Goal: Transaction & Acquisition: Purchase product/service

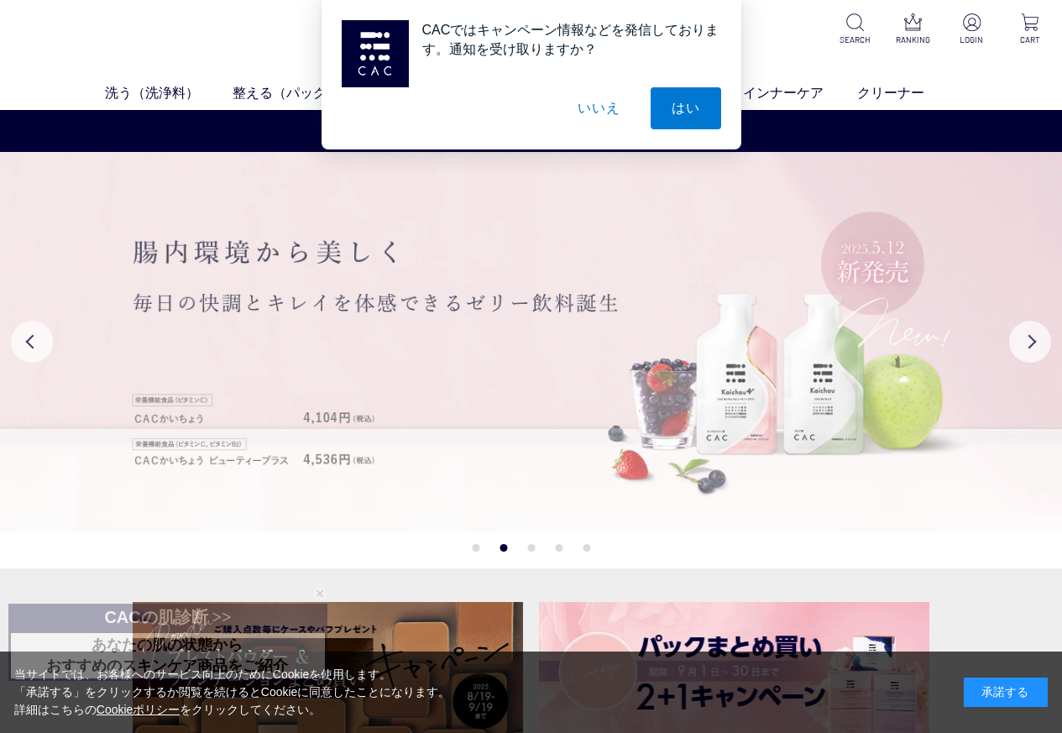
click at [772, 284] on img at bounding box center [531, 341] width 1062 height 379
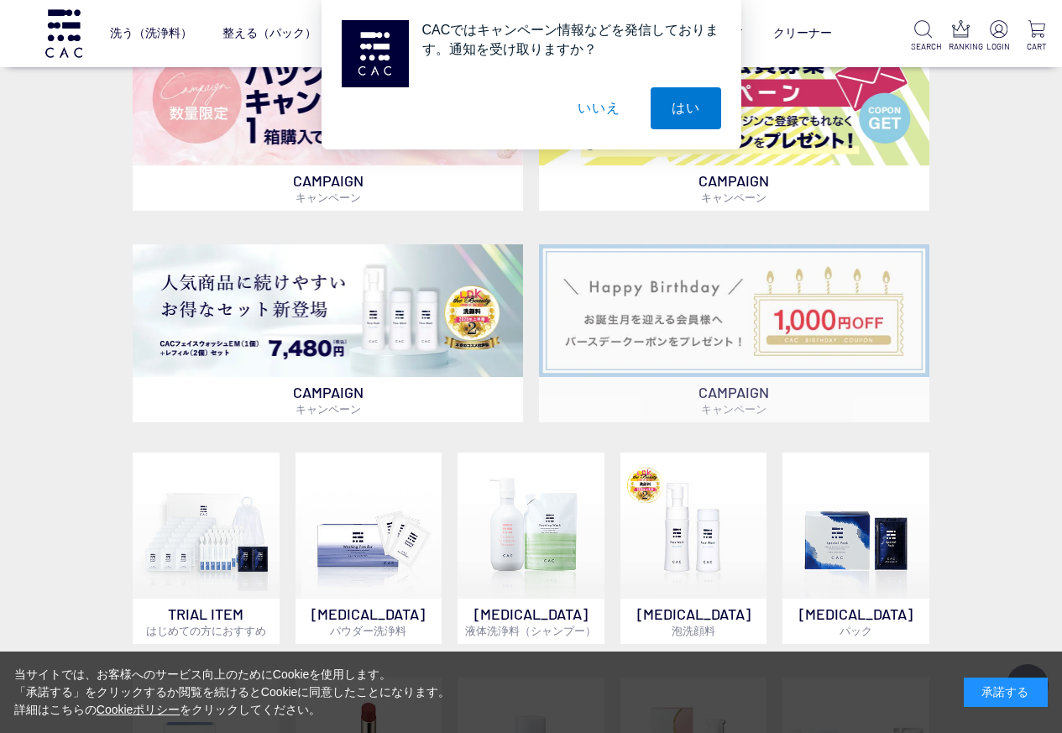
scroll to position [671, 0]
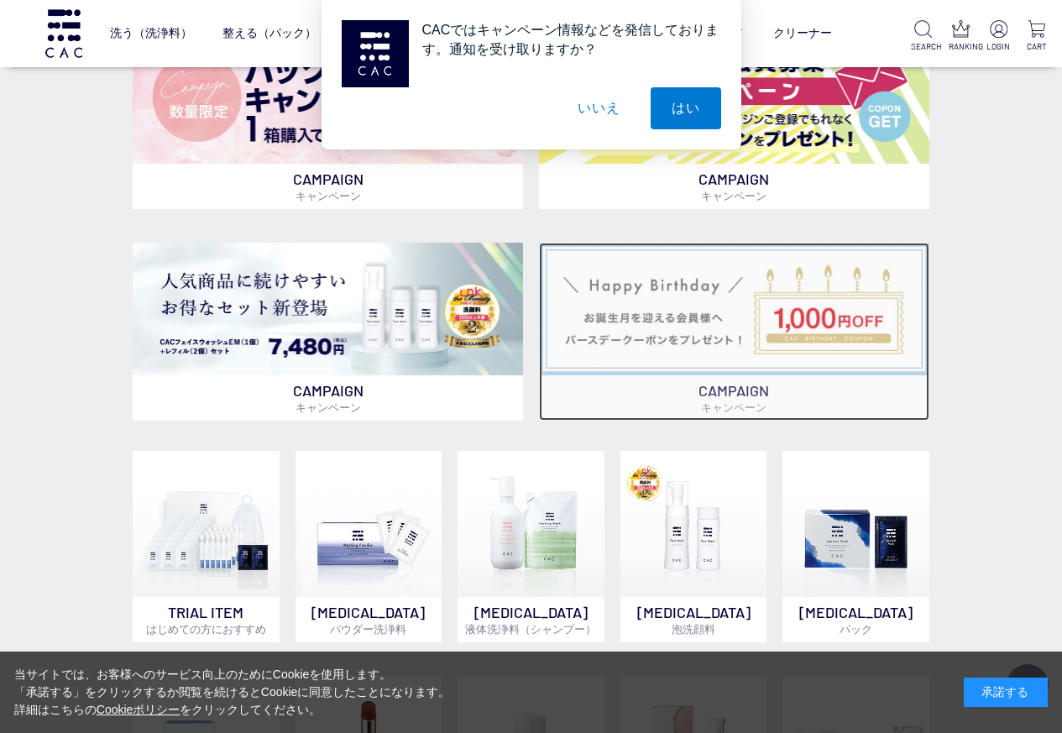
click at [803, 308] on img at bounding box center [734, 309] width 390 height 133
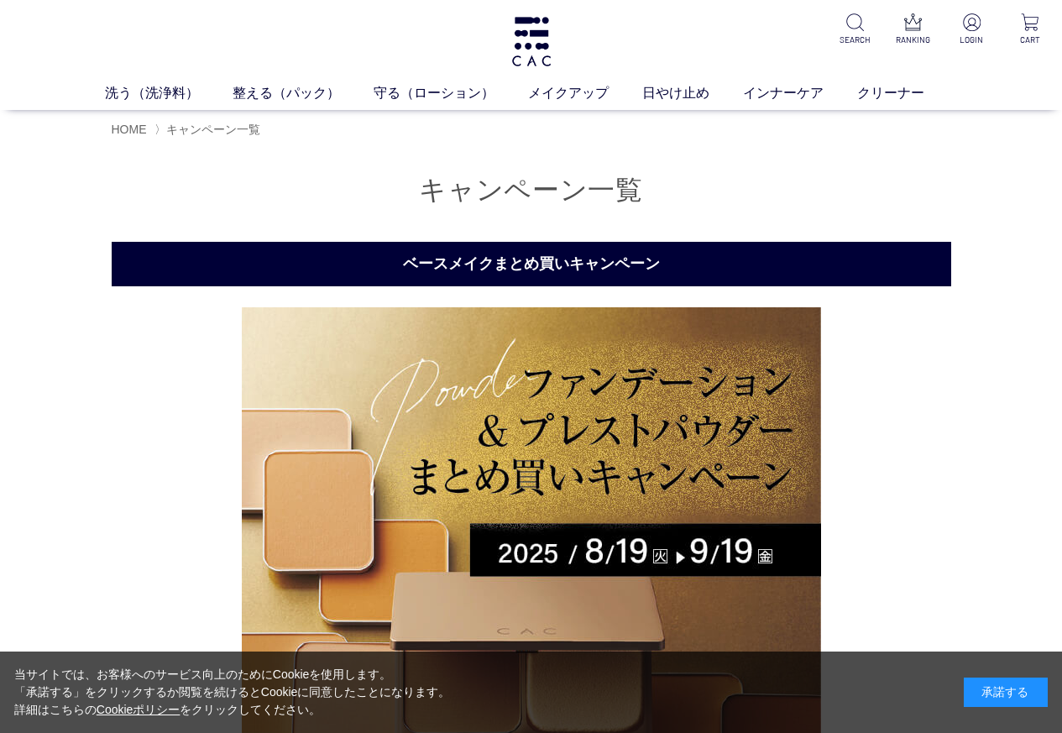
click at [153, 81] on div "洗う（洗浄料） 液体洗浄料 パウダー洗浄料 泡洗顔料 グッズ 整える（パック） フェイスパック ヘアパック 守る（ローション） 保湿化粧水 柔軟化粧水 美容液…" at bounding box center [531, 55] width 1062 height 110
click at [151, 89] on link "洗う（洗浄料）" at bounding box center [169, 93] width 128 height 20
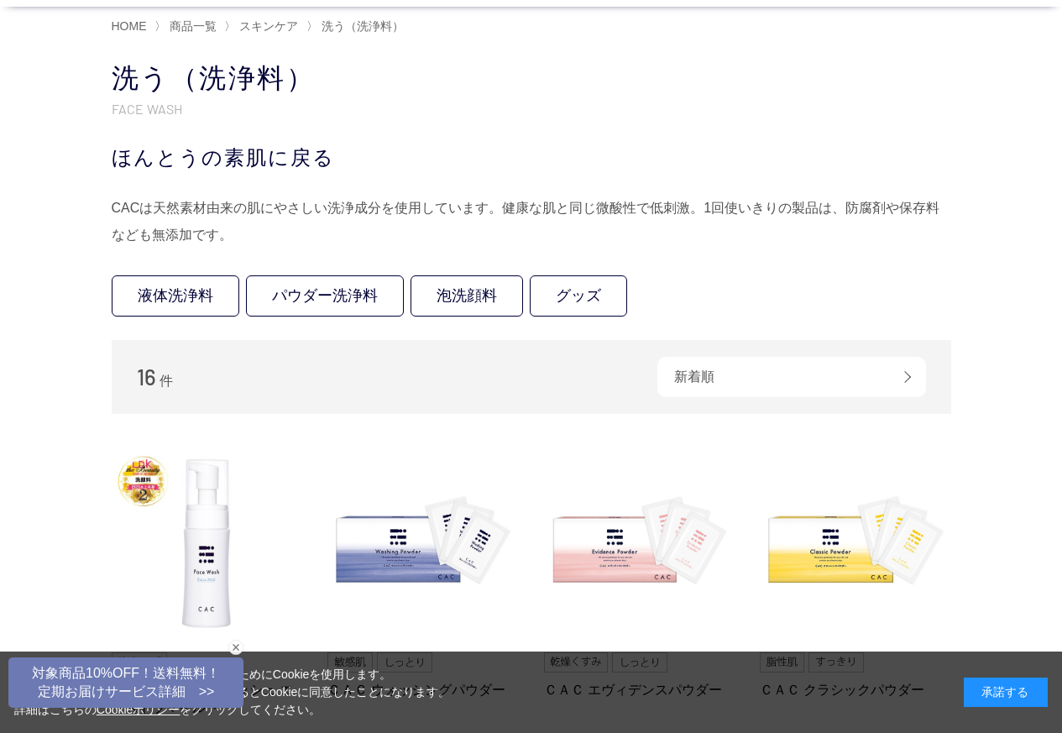
scroll to position [252, 0]
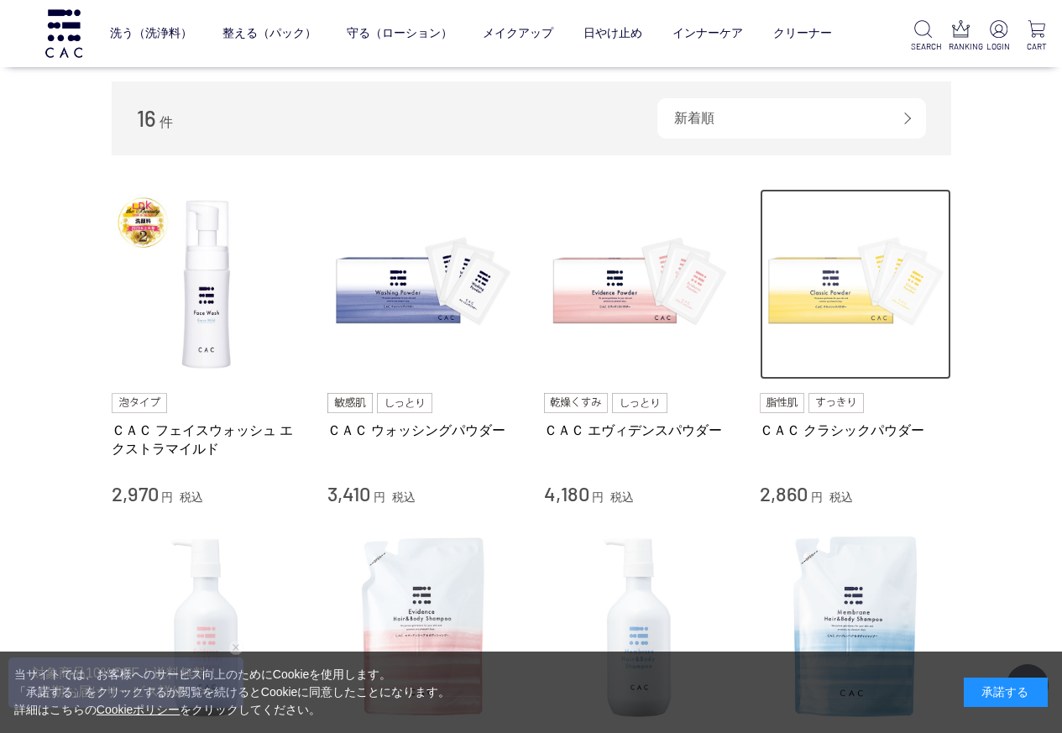
click at [806, 308] on img at bounding box center [854, 284] width 191 height 191
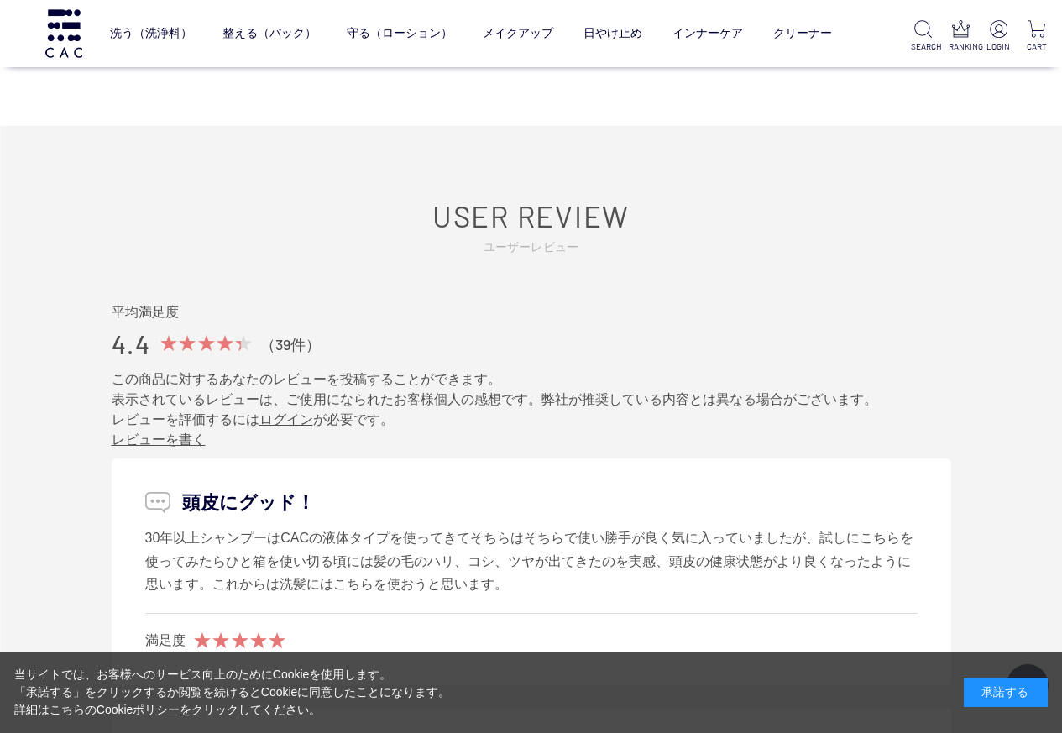
scroll to position [7972, 0]
